Goal: Task Accomplishment & Management: Manage account settings

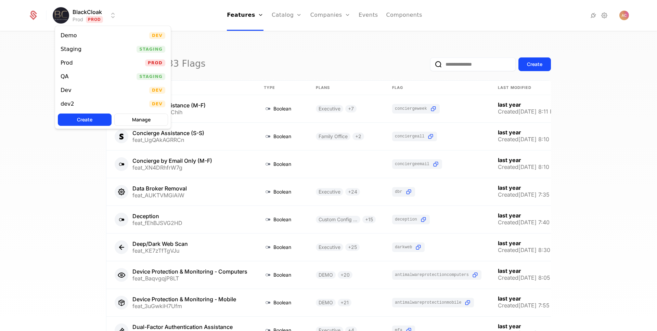
click at [116, 17] on html "BlackCloak Prod Prod Features Features Flags Catalog Plans Add Ons Credits Conf…" at bounding box center [328, 165] width 657 height 331
click at [74, 47] on div "Staging" at bounding box center [71, 49] width 21 height 5
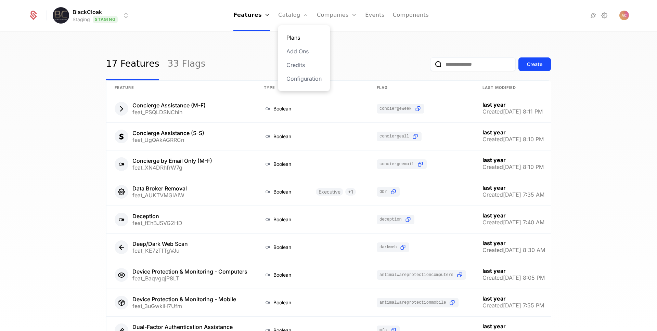
click at [293, 39] on link "Plans" at bounding box center [303, 38] width 35 height 8
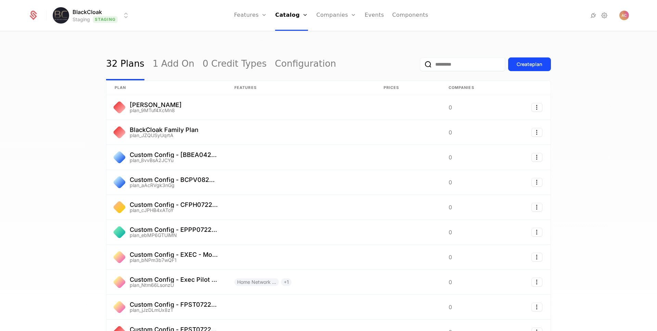
click at [58, 100] on div "32 Plans 1 Add On 0 Credit Types Configuration Create plan plan Features Prices…" at bounding box center [328, 184] width 657 height 304
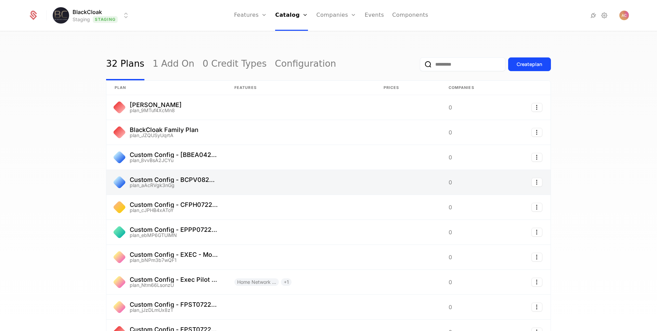
click at [168, 179] on link at bounding box center [166, 182] width 120 height 25
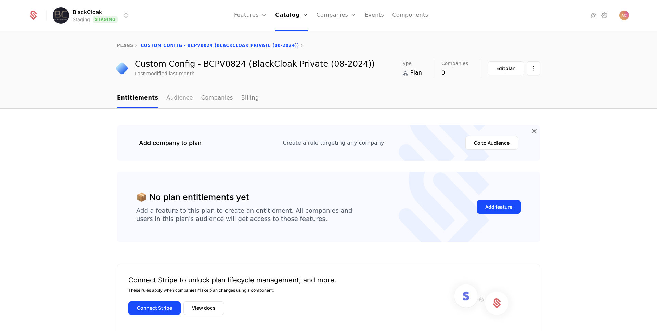
click at [175, 100] on link "Audience" at bounding box center [179, 98] width 27 height 20
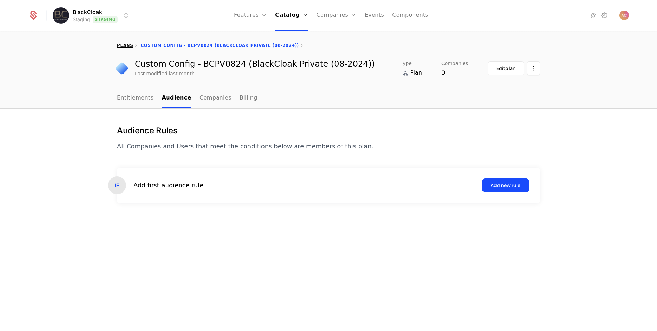
click at [122, 43] on link "plans" at bounding box center [125, 45] width 16 height 5
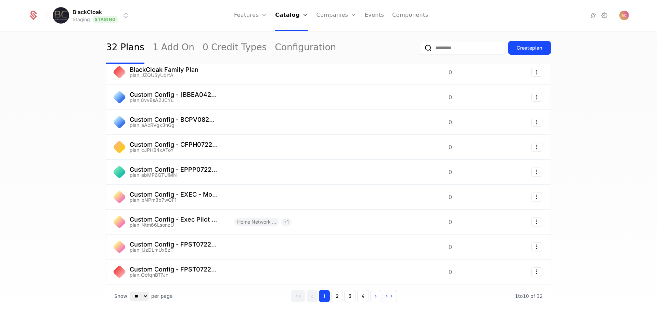
scroll to position [71, 0]
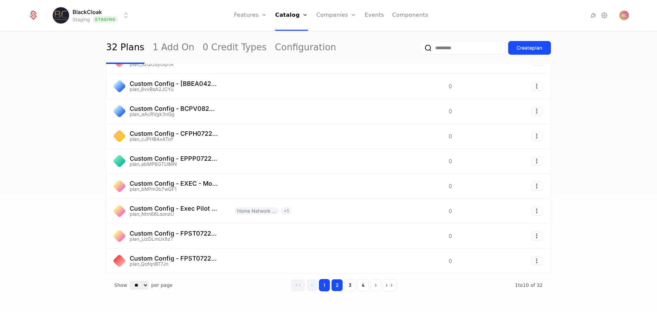
click at [333, 284] on button "2" at bounding box center [337, 285] width 12 height 12
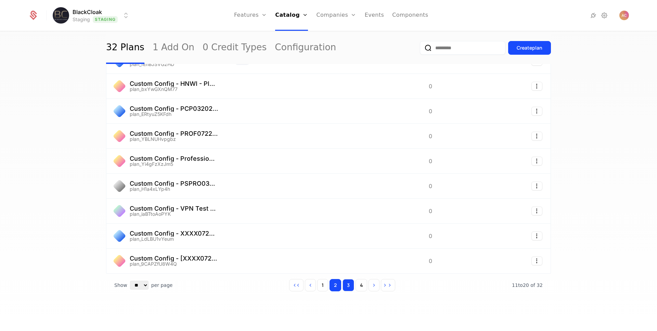
click at [349, 284] on button "3" at bounding box center [349, 285] width 12 height 12
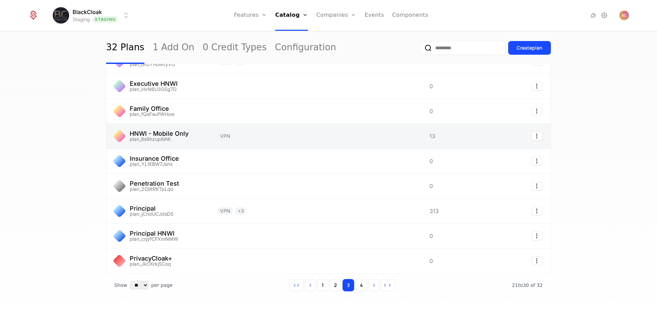
click at [156, 134] on link at bounding box center [157, 136] width 103 height 25
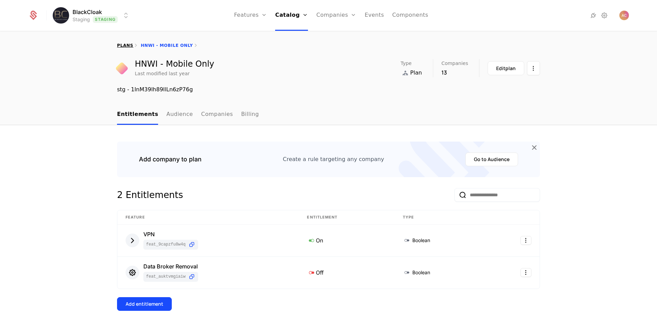
click at [123, 46] on link "plans" at bounding box center [125, 45] width 16 height 5
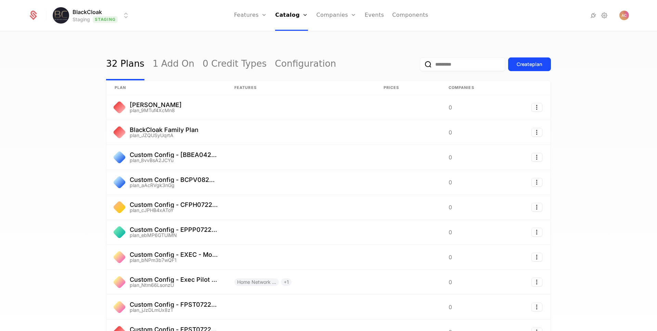
click at [63, 132] on div "32 Plans 1 Add On 0 Credit Types Configuration Create plan plan Features Prices…" at bounding box center [328, 184] width 657 height 304
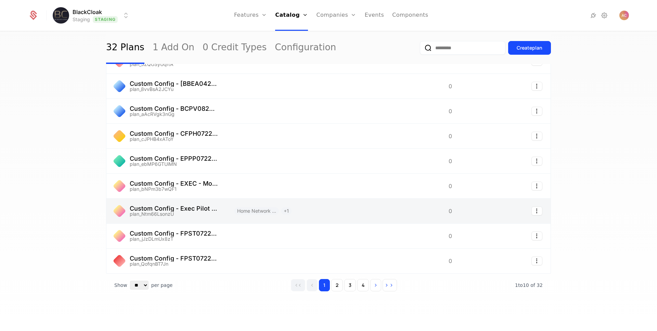
click at [191, 206] on link at bounding box center [166, 211] width 120 height 25
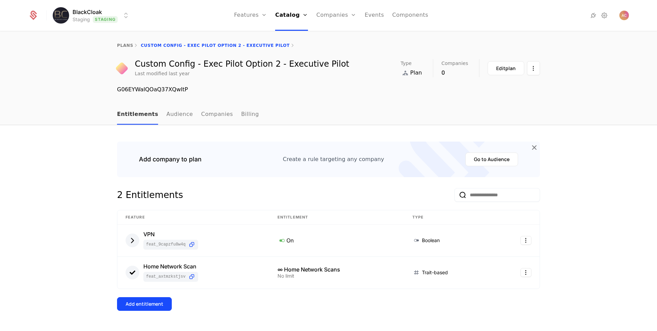
scroll to position [120, 0]
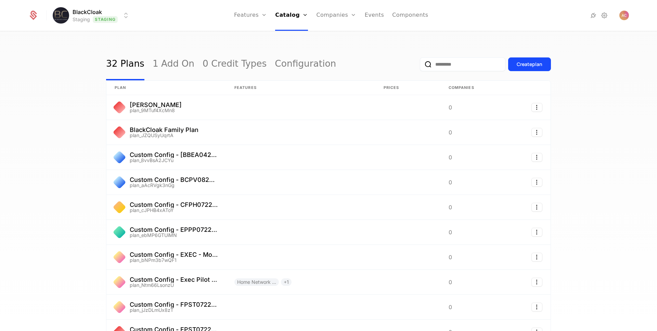
click at [50, 111] on div "32 Plans 1 Add On 0 Credit Types Configuration Create plan plan Features Prices…" at bounding box center [328, 184] width 657 height 304
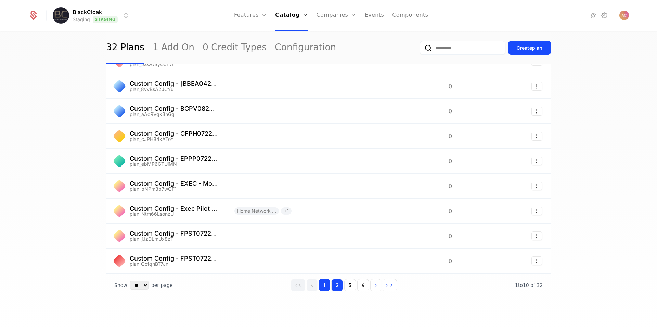
click at [338, 285] on button "2" at bounding box center [337, 285] width 12 height 12
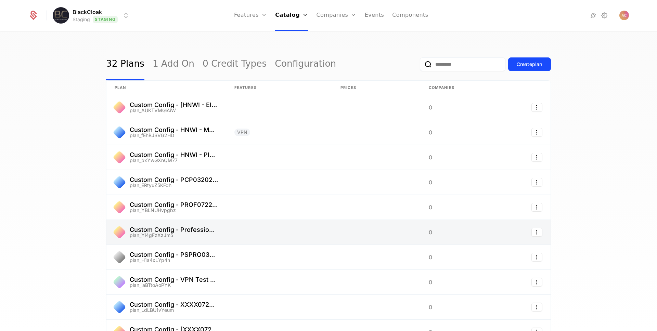
scroll to position [71, 0]
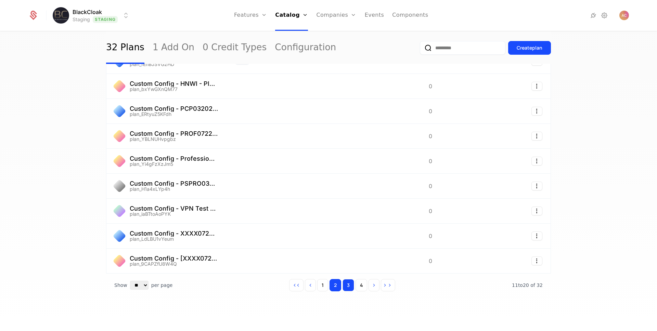
click at [343, 284] on button "3" at bounding box center [349, 285] width 12 height 12
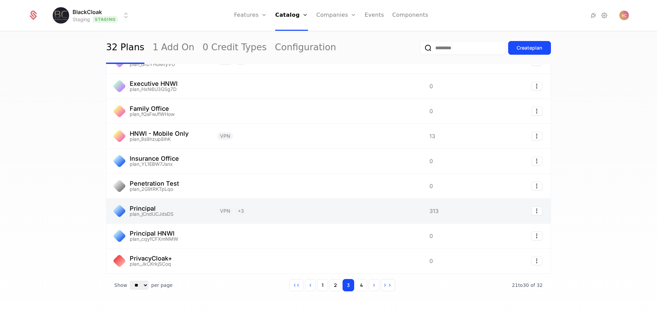
click at [149, 208] on link at bounding box center [157, 211] width 103 height 25
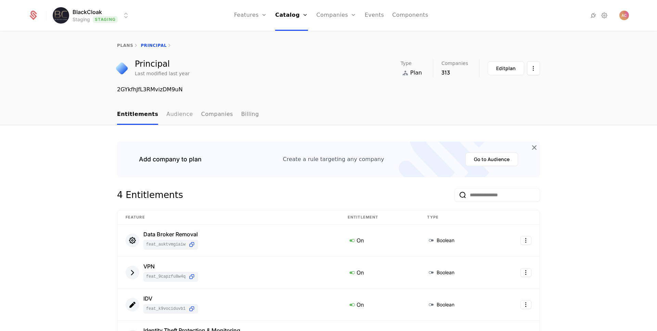
click at [172, 115] on link "Audience" at bounding box center [179, 115] width 27 height 20
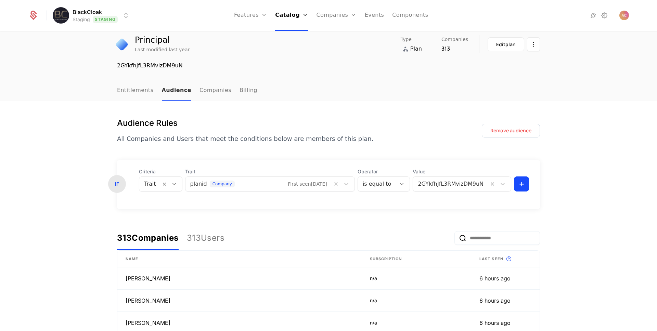
scroll to position [63, 0]
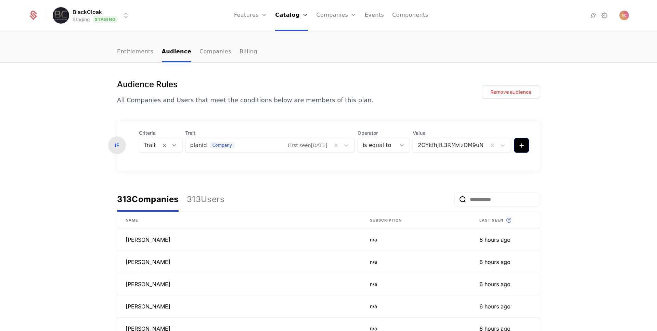
click at [520, 147] on html "BlackCloak Staging Staging Features Features Flags Catalog Plans Add Ons Credit…" at bounding box center [328, 165] width 657 height 331
click at [536, 180] on div "AND Condition" at bounding box center [542, 179] width 44 height 10
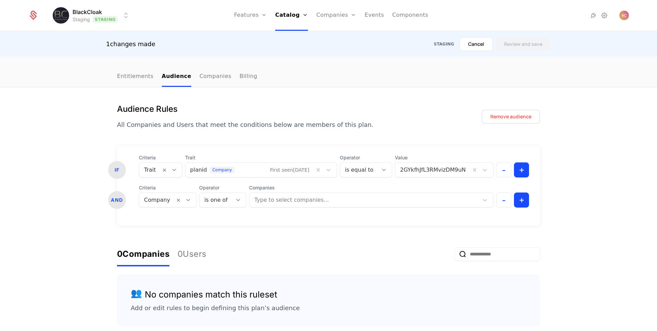
click at [169, 204] on div "Company" at bounding box center [157, 200] width 36 height 12
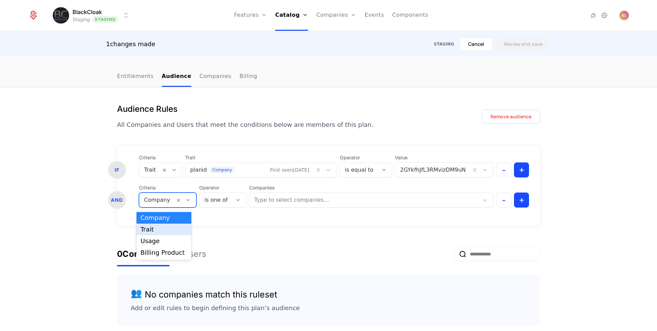
click at [164, 227] on div "Trait" at bounding box center [164, 230] width 47 height 6
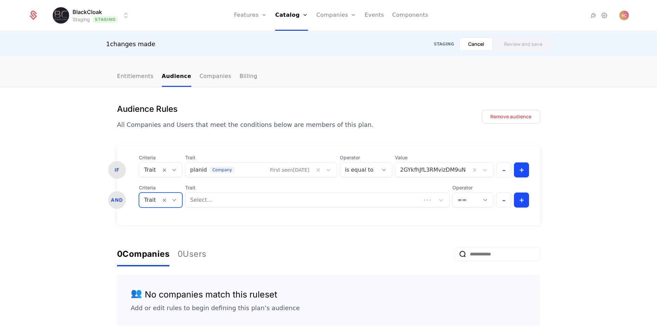
click at [207, 201] on div at bounding box center [303, 200] width 226 height 10
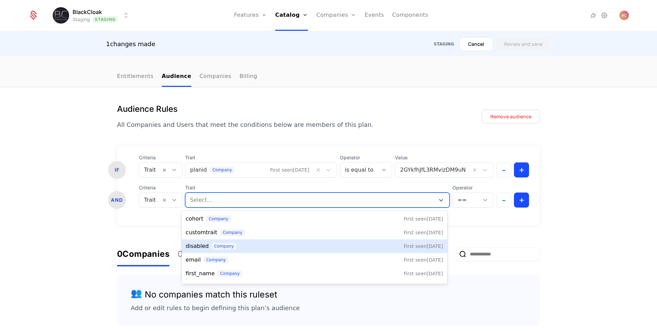
click at [204, 250] on span "disabled" at bounding box center [197, 246] width 23 height 8
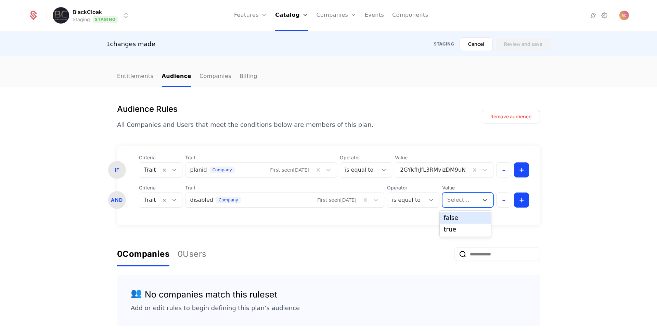
click at [458, 202] on div at bounding box center [460, 200] width 27 height 10
click at [455, 215] on div "false" at bounding box center [465, 218] width 43 height 6
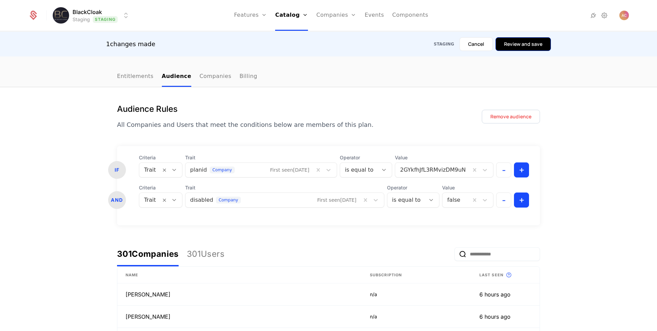
click at [532, 45] on button "Review and save" at bounding box center [522, 44] width 55 height 14
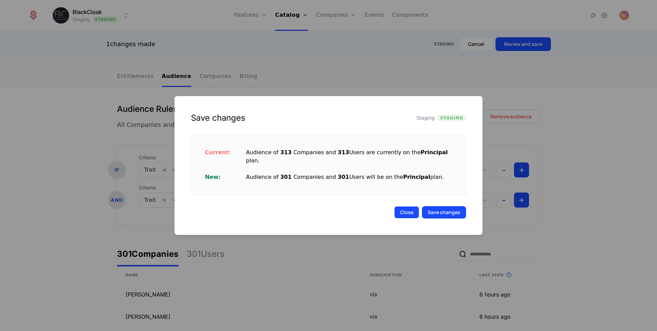
click at [404, 208] on button "Close" at bounding box center [406, 212] width 25 height 12
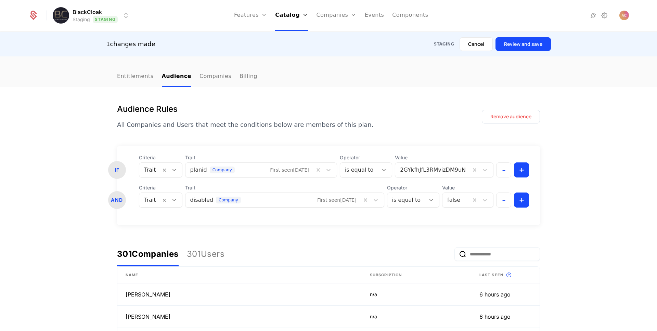
click at [132, 76] on link "Entitlements" at bounding box center [135, 77] width 37 height 20
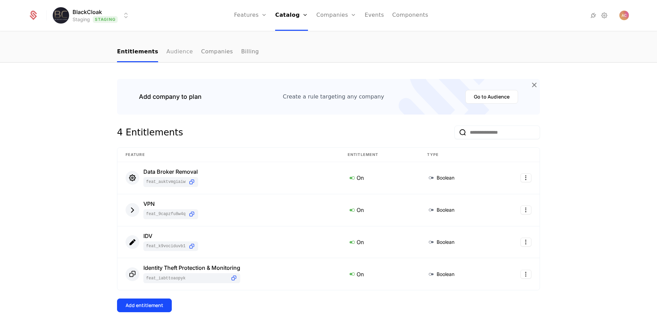
click at [167, 55] on link "Audience" at bounding box center [179, 52] width 27 height 20
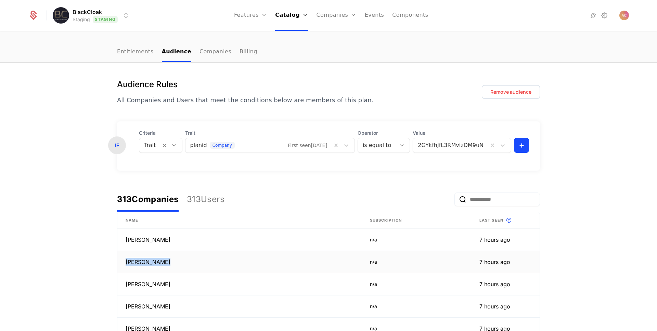
drag, startPoint x: 125, startPoint y: 264, endPoint x: 170, endPoint y: 266, distance: 44.8
click at [170, 266] on td "[PERSON_NAME]" at bounding box center [239, 262] width 244 height 22
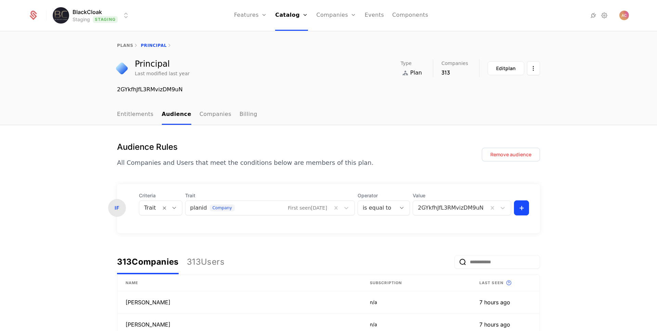
click at [52, 52] on div "plans Principal" at bounding box center [328, 45] width 657 height 27
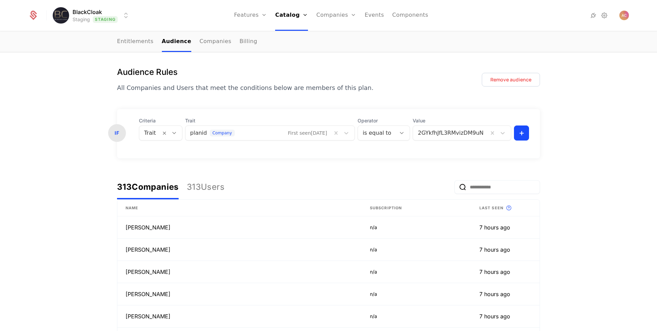
scroll to position [58, 0]
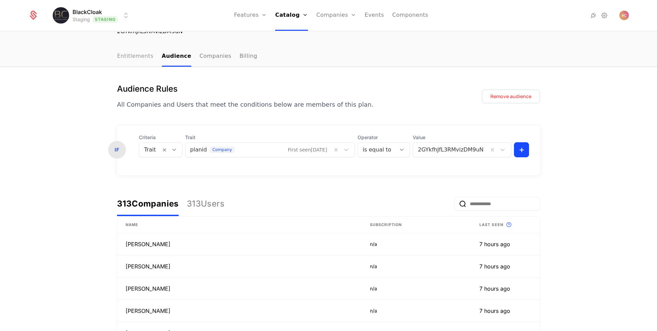
click at [132, 56] on link "Entitlements" at bounding box center [135, 57] width 37 height 20
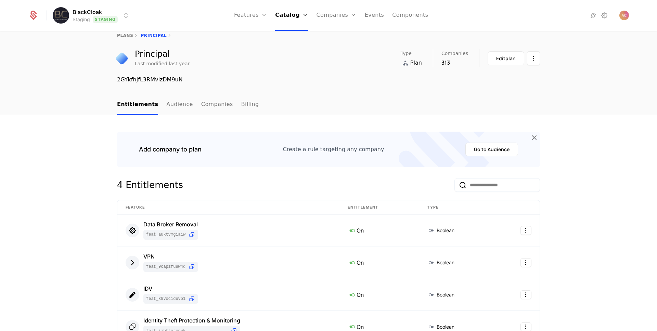
scroll to position [18, 0]
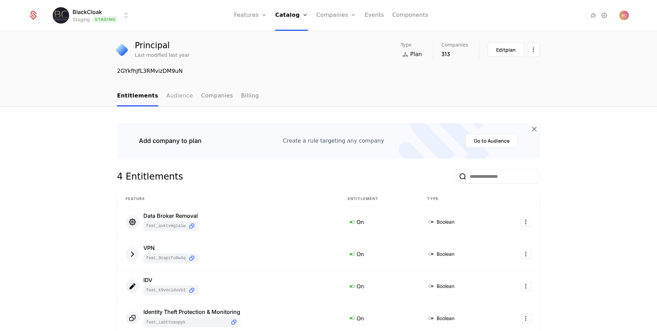
click at [171, 94] on link "Audience" at bounding box center [179, 96] width 27 height 20
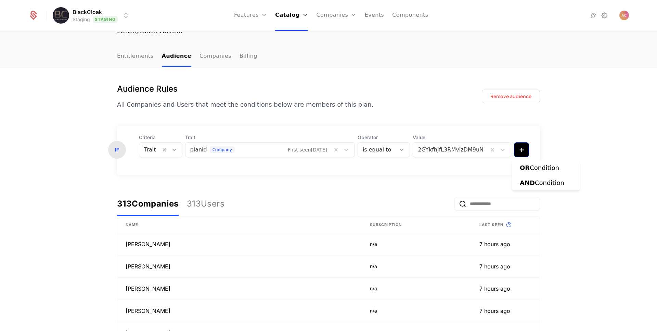
click at [523, 150] on html "BlackCloak Staging Staging Features Features Flags Catalog Plans Add Ons Credit…" at bounding box center [328, 165] width 657 height 331
click at [550, 180] on div "AND Condition" at bounding box center [542, 183] width 44 height 10
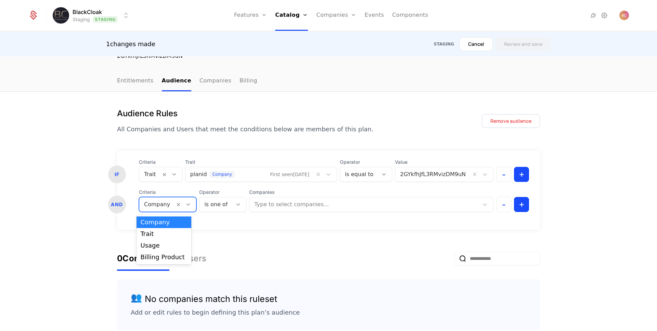
click at [167, 207] on div "Company" at bounding box center [157, 204] width 36 height 12
click at [155, 235] on div "Trait" at bounding box center [164, 234] width 47 height 6
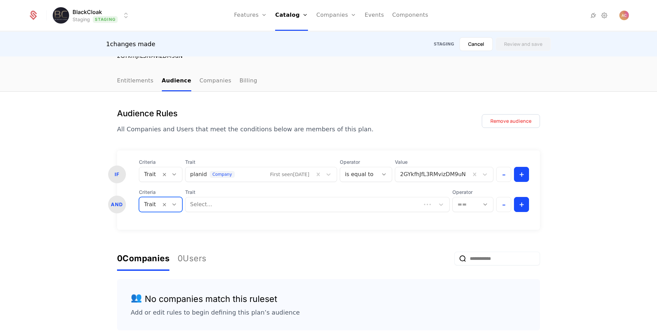
click at [201, 206] on div at bounding box center [303, 205] width 226 height 10
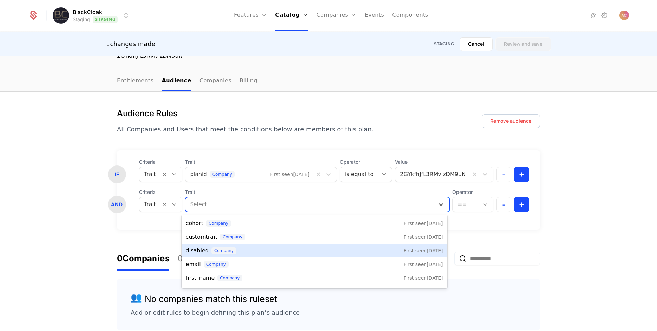
click at [197, 253] on span "disabled" at bounding box center [197, 251] width 23 height 8
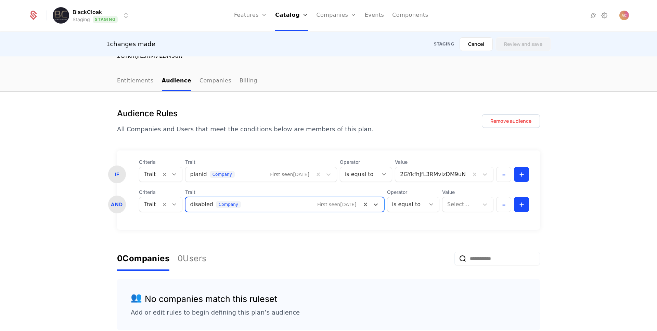
click at [454, 201] on div at bounding box center [460, 205] width 27 height 10
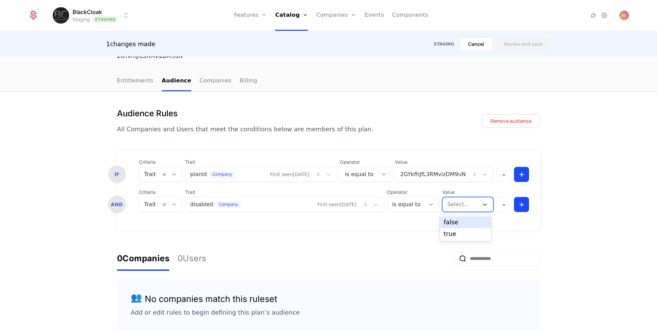
click at [457, 222] on div "false" at bounding box center [465, 222] width 43 height 6
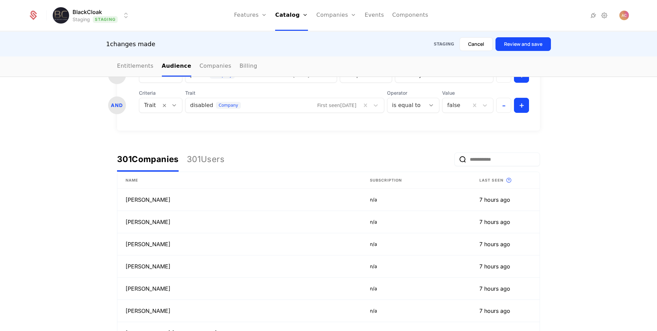
scroll to position [79, 0]
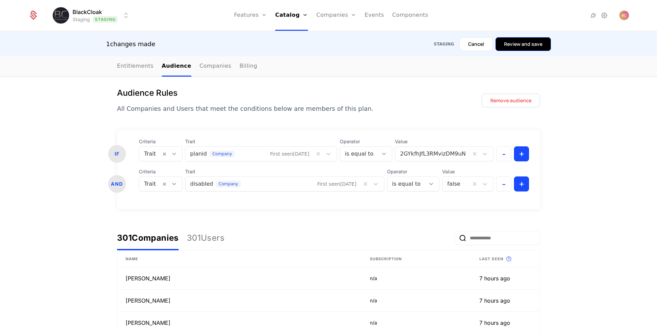
click at [518, 39] on button "Review and save" at bounding box center [522, 44] width 55 height 14
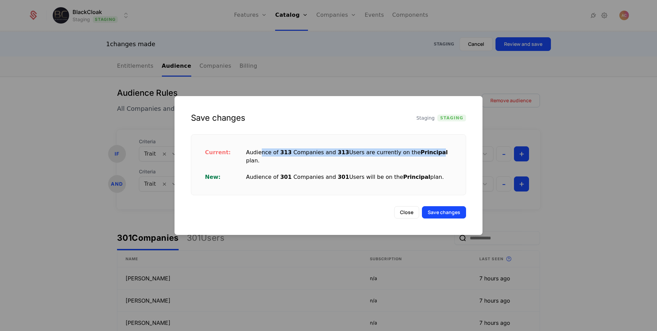
drag, startPoint x: 259, startPoint y: 156, endPoint x: 427, endPoint y: 158, distance: 168.0
click at [427, 158] on div "Audience of 313 Companies and 313 Users are currently on the Principal plan." at bounding box center [349, 157] width 206 height 16
click at [343, 150] on div "Current: Audience of 313 Companies and 313 Users are currently on the Principal…" at bounding box center [328, 164] width 263 height 49
drag, startPoint x: 264, startPoint y: 156, endPoint x: 443, endPoint y: 158, distance: 179.7
click at [443, 158] on div "Audience of 313 Companies and 313 Users are currently on the Principal plan." at bounding box center [349, 157] width 206 height 16
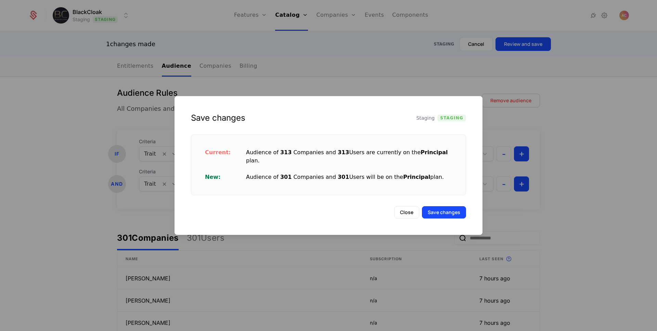
click at [280, 174] on span "301" at bounding box center [285, 177] width 11 height 7
drag, startPoint x: 253, startPoint y: 173, endPoint x: 387, endPoint y: 173, distance: 134.1
click at [387, 173] on div "Audience of 301 Companies and 301 Users will be on the Principal plan." at bounding box center [349, 177] width 206 height 8
click at [323, 135] on div "Save changes Staging Staging Current: Audience of 313 Companies and 313 Users a…" at bounding box center [329, 165] width 308 height 139
click at [372, 118] on div "Save changes Staging Staging" at bounding box center [329, 118] width 308 height 11
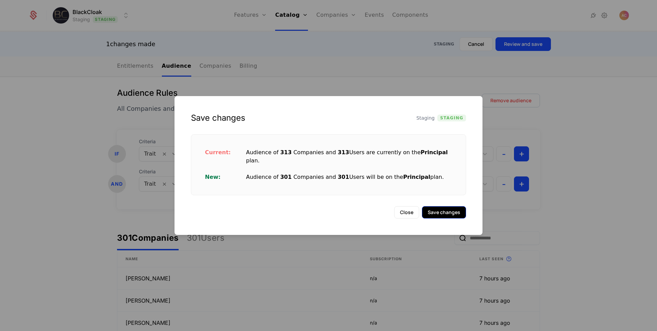
click at [440, 207] on button "Save changes" at bounding box center [444, 212] width 44 height 12
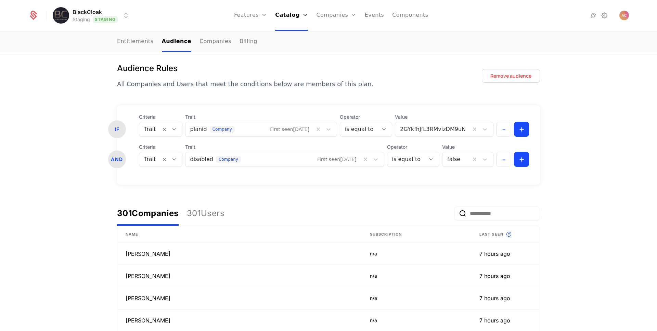
click at [385, 85] on div "Audience Rules All Companies and Users that meet the conditions below are membe…" at bounding box center [328, 76] width 423 height 26
click at [624, 16] on img "Open user button" at bounding box center [624, 16] width 10 height 10
click at [442, 28] on nav "Features Features Flags Catalog Plans Add Ons Credits Configuration Companies C…" at bounding box center [331, 15] width 391 height 31
click at [504, 161] on button "-" at bounding box center [503, 159] width 15 height 15
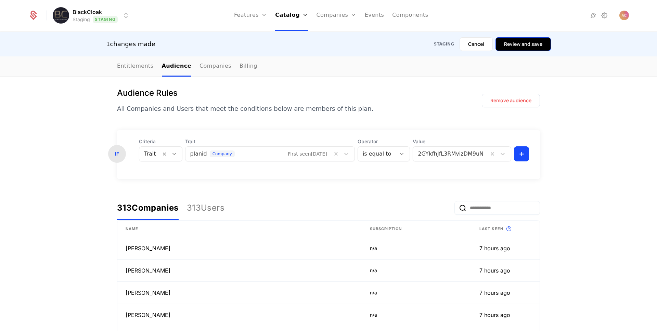
click at [518, 48] on button "Review and save" at bounding box center [522, 44] width 55 height 14
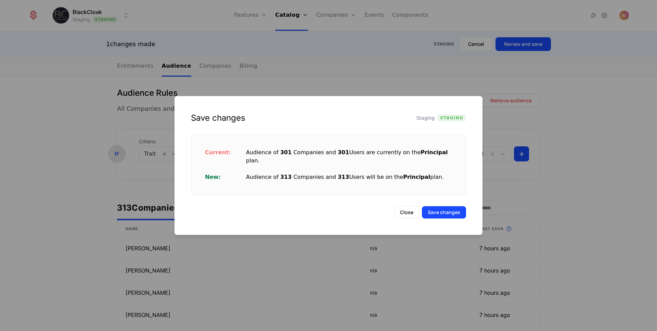
drag, startPoint x: 274, startPoint y: 175, endPoint x: 416, endPoint y: 178, distance: 141.7
click at [416, 178] on div "Current: Audience of 301 Companies and 301 Users are currently on the Principal…" at bounding box center [328, 164] width 263 height 49
click at [300, 173] on div "Audience of 313 Companies and 313 Users will be on the Principal plan." at bounding box center [349, 177] width 206 height 8
click at [458, 211] on button "Save changes" at bounding box center [444, 212] width 44 height 12
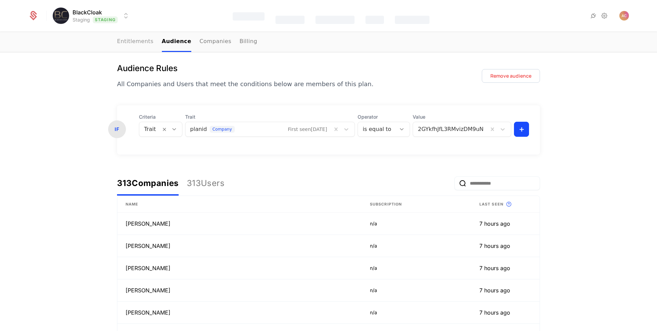
click at [120, 36] on link "Entitlements" at bounding box center [135, 42] width 37 height 20
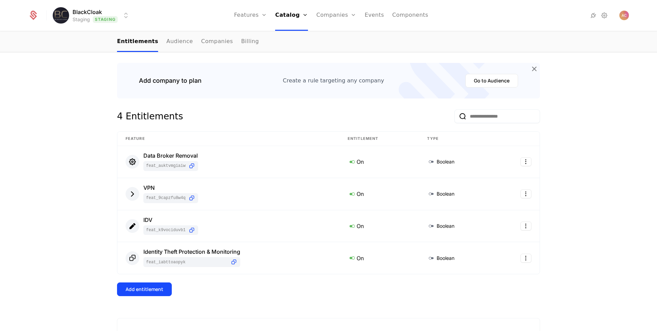
click at [78, 150] on div "Add company to plan Create a rule targeting any company Go to Audience 4 Entitl…" at bounding box center [328, 314] width 657 height 534
click at [521, 193] on html "BlackCloak Staging Staging Features Features Flags Catalog Plans Add Ons Credit…" at bounding box center [328, 165] width 657 height 331
click at [589, 195] on html "BlackCloak Staging Staging Features Features Flags Catalog Plans Add Ons Credit…" at bounding box center [328, 165] width 657 height 331
click at [130, 194] on icon at bounding box center [132, 194] width 9 height 9
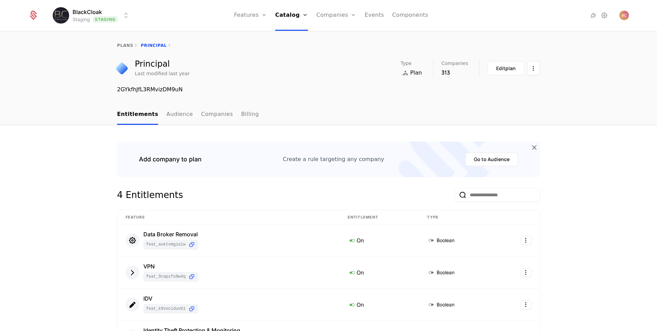
click at [35, 93] on div "Principal Last modified last year Type Plan Companies 313 Edit plan 2GYkfhJfL3R…" at bounding box center [328, 76] width 657 height 35
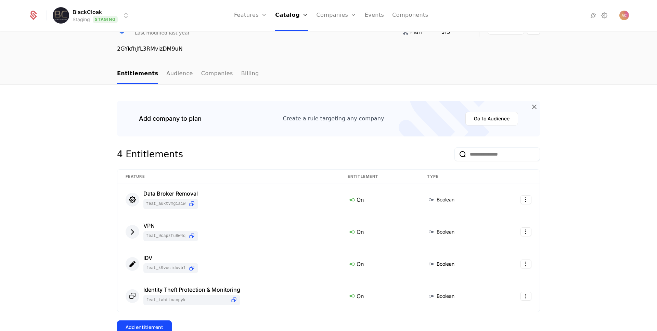
scroll to position [75, 0]
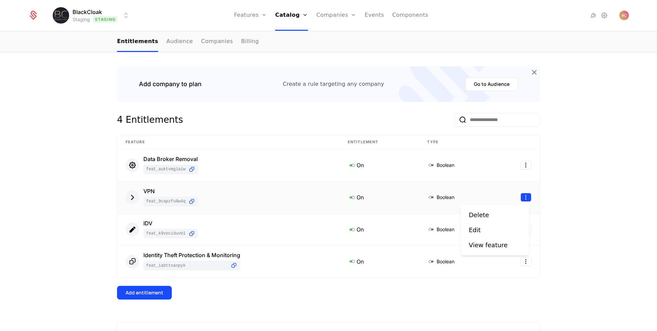
click at [524, 196] on html "BlackCloak Staging Staging Features Features Flags Catalog Plans Add Ons Credit…" at bounding box center [328, 165] width 657 height 331
click at [481, 232] on div "Edit" at bounding box center [477, 230] width 17 height 10
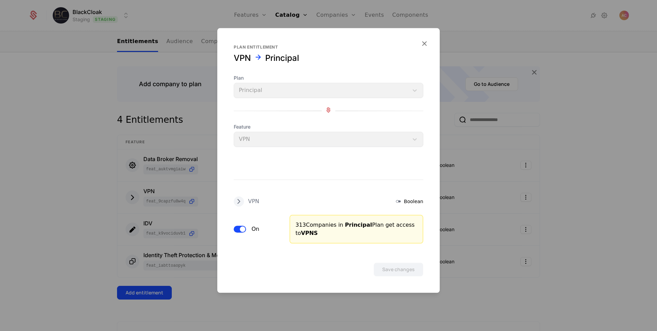
click at [242, 229] on span "button" at bounding box center [242, 229] width 5 height 5
click at [402, 273] on button "Save changes" at bounding box center [399, 270] width 50 height 14
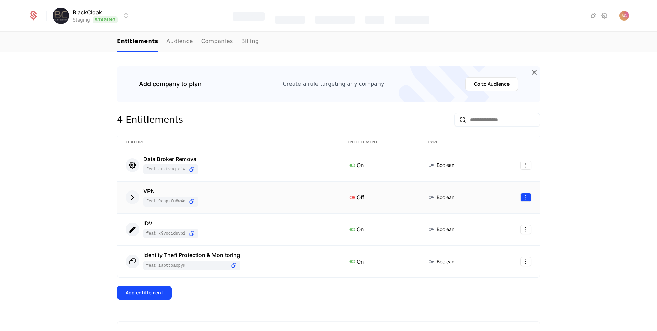
click at [524, 197] on html "BlackCloak Staging Staging Features Catalog Companies Events Components plans P…" at bounding box center [328, 165] width 657 height 331
click at [497, 225] on div "Edit" at bounding box center [495, 230] width 52 height 10
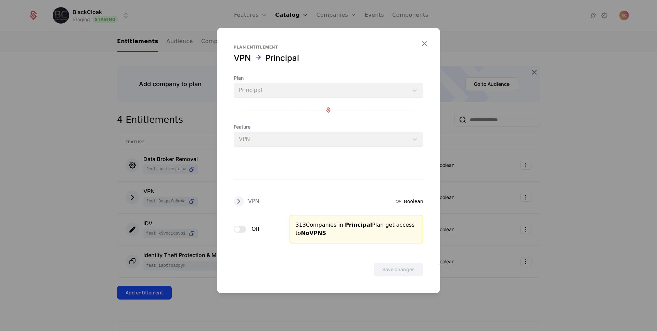
click at [240, 229] on button "Off" at bounding box center [240, 229] width 12 height 7
click at [391, 275] on button "Save changes" at bounding box center [399, 270] width 50 height 14
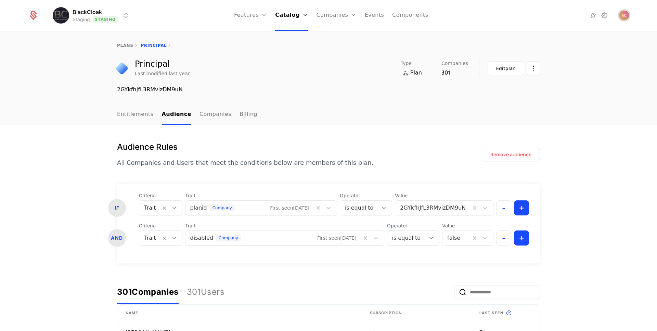
click at [621, 15] on img "Open user button" at bounding box center [624, 16] width 10 height 10
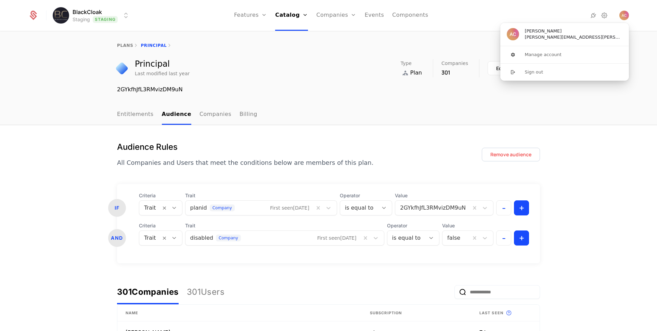
click at [599, 14] on div at bounding box center [570, 15] width 76 height 8
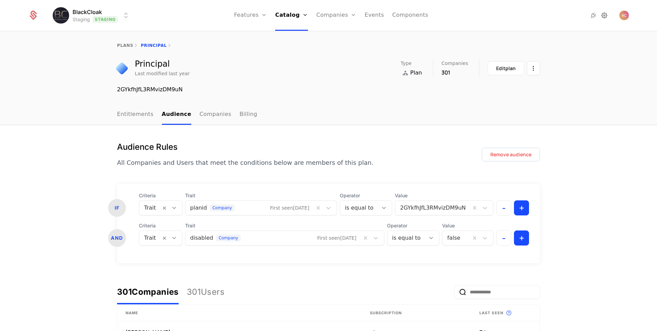
click at [603, 14] on icon at bounding box center [604, 15] width 8 height 8
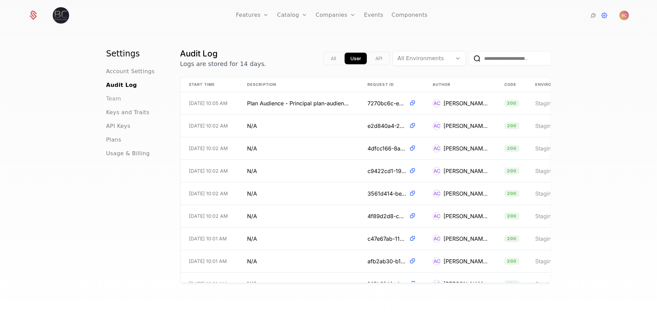
click at [111, 100] on span "Team" at bounding box center [113, 99] width 15 height 8
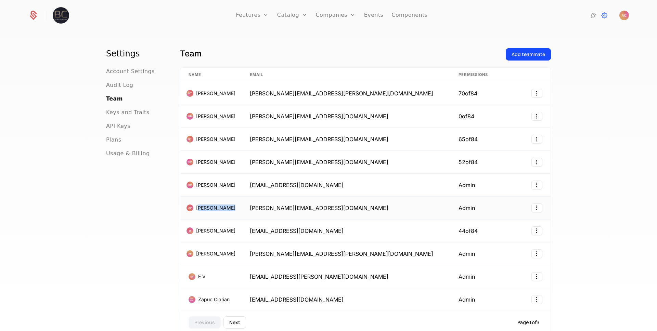
drag, startPoint x: 199, startPoint y: 210, endPoint x: 226, endPoint y: 210, distance: 26.7
click at [226, 210] on div "[PERSON_NAME]" at bounding box center [211, 208] width 45 height 7
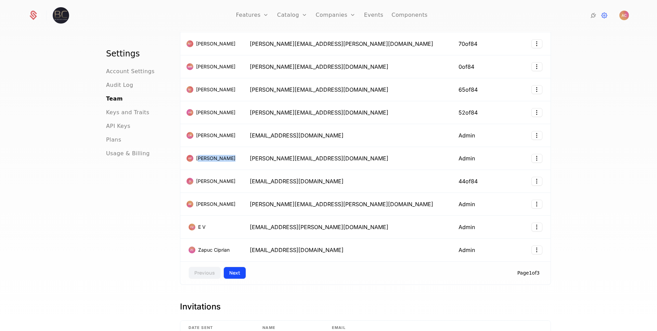
click at [232, 273] on button "Next" at bounding box center [234, 273] width 23 height 12
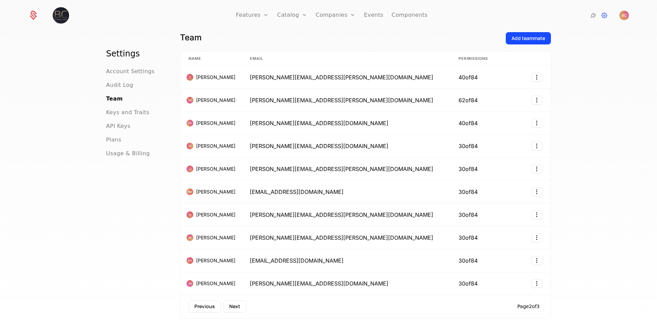
scroll to position [50, 0]
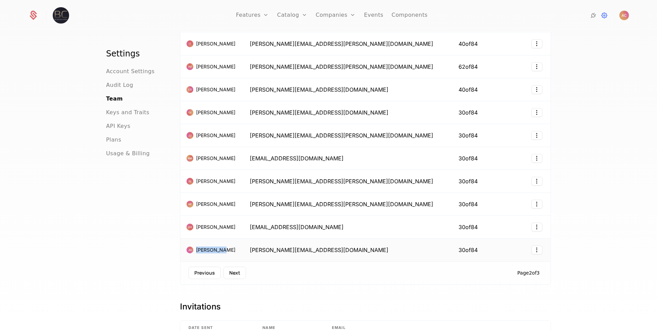
drag, startPoint x: 203, startPoint y: 251, endPoint x: 236, endPoint y: 251, distance: 33.2
click at [233, 251] on div "[PERSON_NAME]" at bounding box center [211, 250] width 45 height 7
click at [227, 272] on button "Next" at bounding box center [234, 273] width 23 height 12
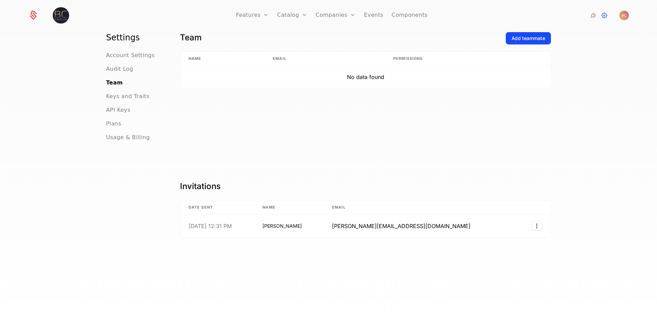
scroll to position [16, 0]
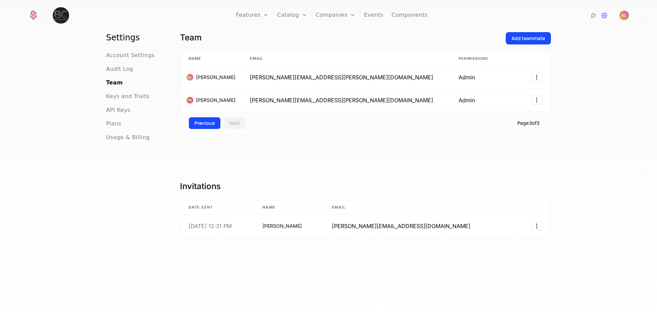
click at [203, 122] on button "Previous" at bounding box center [205, 123] width 32 height 12
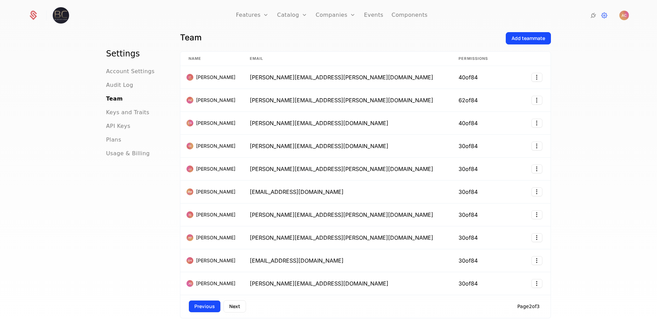
click at [201, 305] on button "Previous" at bounding box center [205, 306] width 32 height 12
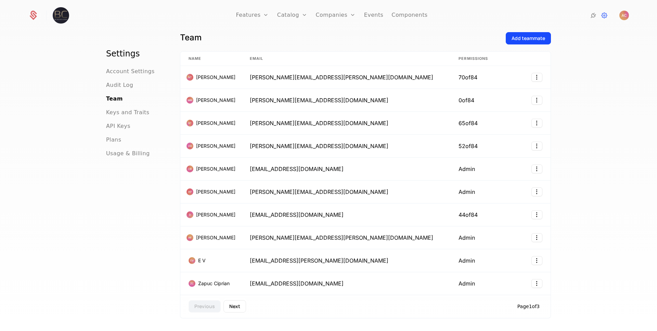
click at [106, 241] on div "Settings Account Settings Audit Log Team Keys and Traits API Keys Plans Usage &…" at bounding box center [134, 191] width 57 height 287
click at [326, 12] on link "Companies" at bounding box center [335, 15] width 40 height 31
